Goal: Find specific page/section: Find specific page/section

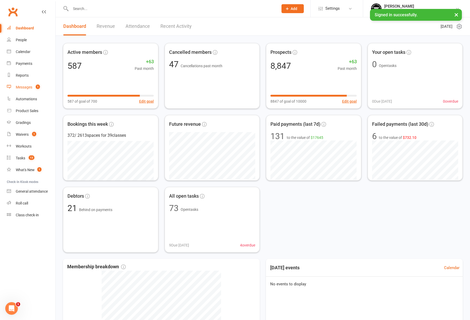
click at [24, 84] on link "Messages 1" at bounding box center [31, 87] width 49 height 12
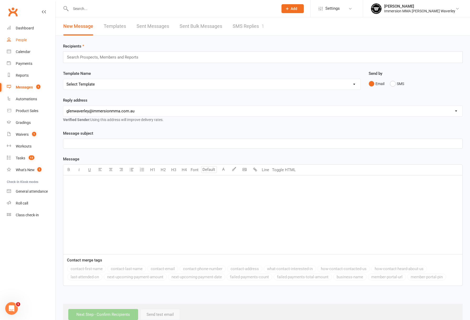
click at [23, 40] on div "People" at bounding box center [21, 40] width 11 height 4
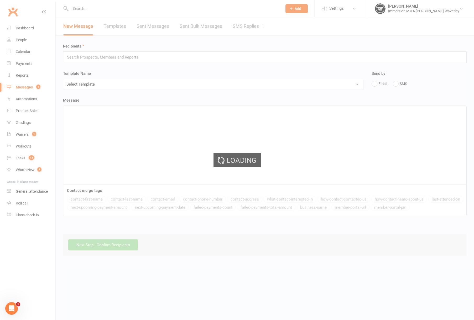
click at [25, 30] on div "Loading" at bounding box center [237, 160] width 474 height 320
select select "100"
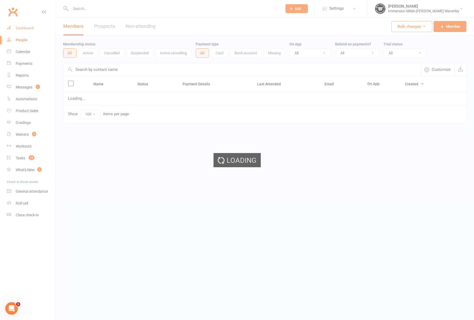
click at [29, 26] on link "Dashboard" at bounding box center [31, 28] width 49 height 12
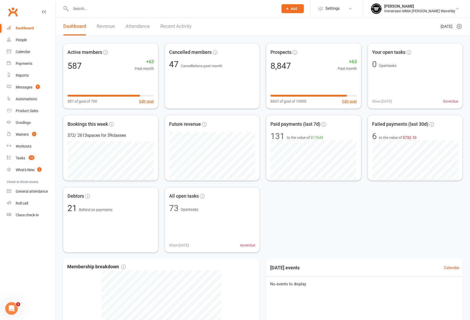
click at [93, 10] on input "text" at bounding box center [172, 8] width 206 height 7
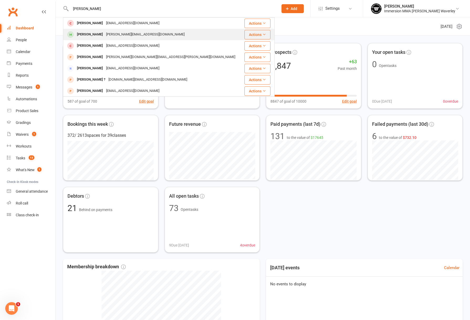
type input "[PERSON_NAME]"
click at [102, 33] on div "[PERSON_NAME]" at bounding box center [89, 35] width 29 height 8
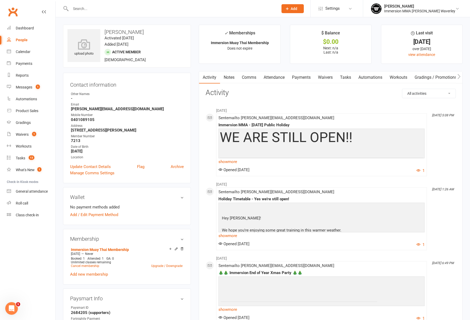
click at [342, 76] on link "Tasks" at bounding box center [345, 77] width 18 height 12
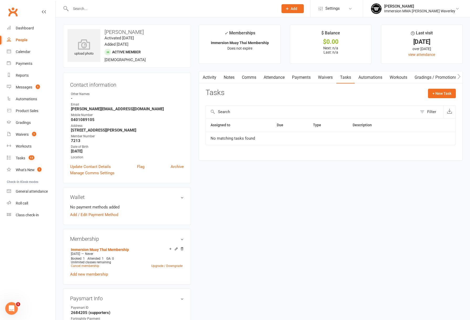
drag, startPoint x: 278, startPoint y: 228, endPoint x: 272, endPoint y: 224, distance: 6.9
click at [277, 227] on div "upload photo [PERSON_NAME] Activated [DATE] Added [DATE] Active member [DEMOGRA…" at bounding box center [262, 313] width 407 height 577
click at [325, 215] on div "upload photo [PERSON_NAME] Activated [DATE] Added [DATE] Active member [DEMOGRA…" at bounding box center [262, 313] width 407 height 577
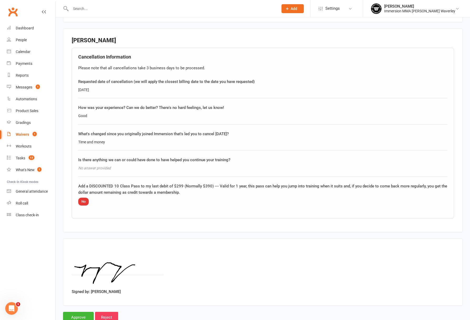
scroll to position [247, 0]
